Goal: Information Seeking & Learning: Learn about a topic

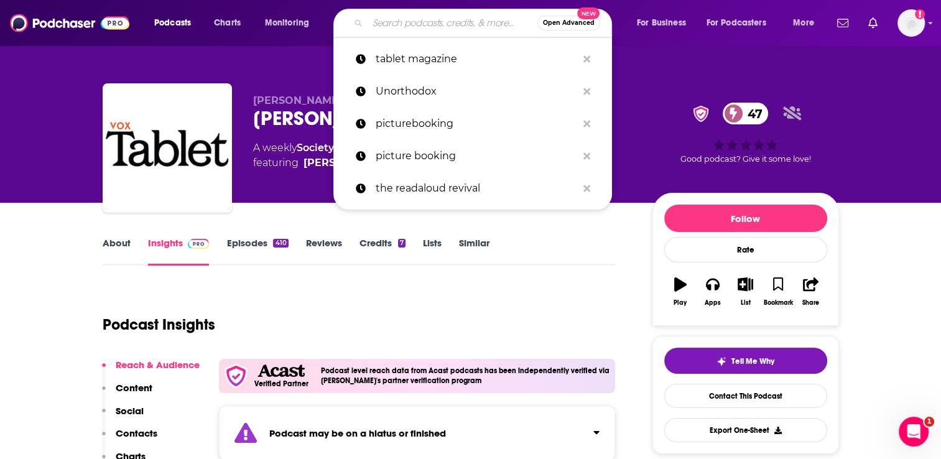
type input "Therapeutic Food Solutions"
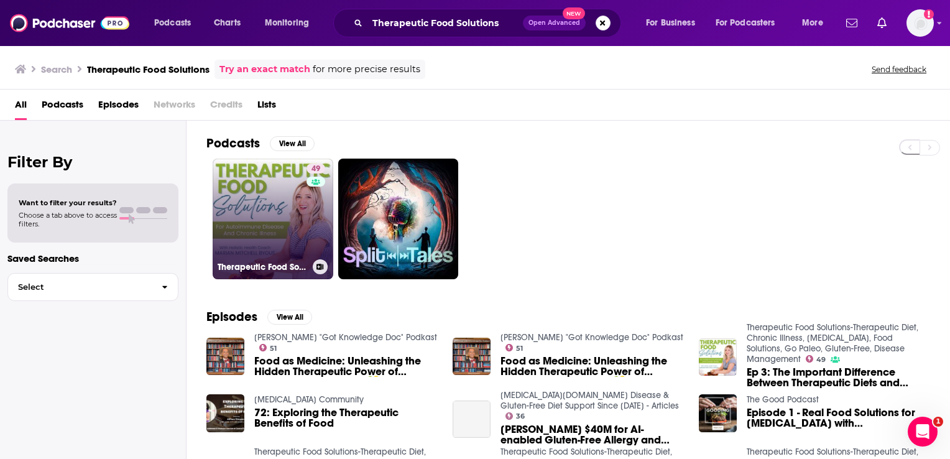
click at [278, 205] on link "49 Therapeutic Food Solutions-Therapeutic Diet, Chronic Illness, [MEDICAL_DATA]…" at bounding box center [273, 219] width 121 height 121
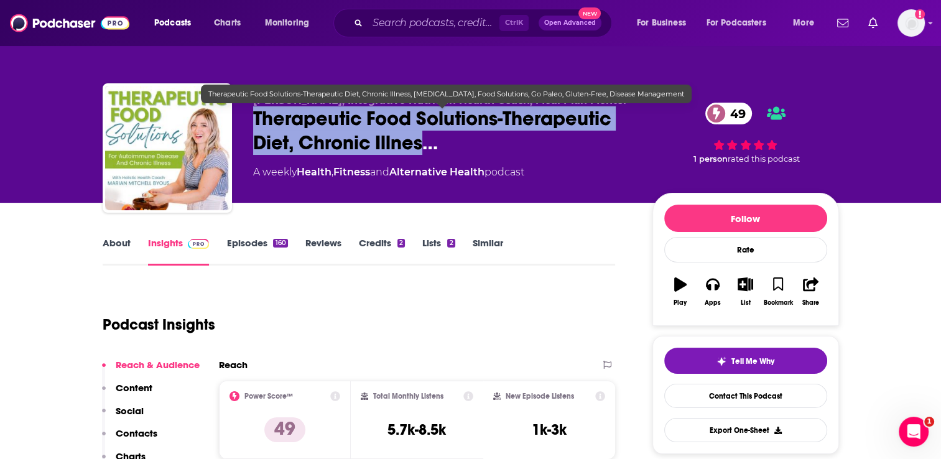
drag, startPoint x: 425, startPoint y: 142, endPoint x: 256, endPoint y: 118, distance: 170.8
click at [256, 118] on span "Therapeutic Food Solutions-Therapeutic Diet, Chronic Illnes…" at bounding box center [442, 130] width 379 height 48
copy h2 "Therapeutic Food Solutions-Therapeutic Diet, Chronic Illnes"
